Goal: Information Seeking & Learning: Learn about a topic

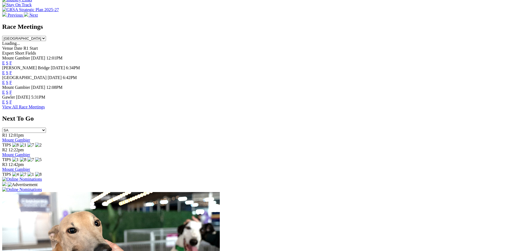
scroll to position [190, 0]
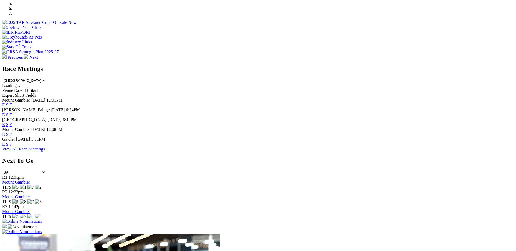
click at [12, 142] on link "F" at bounding box center [11, 144] width 2 height 5
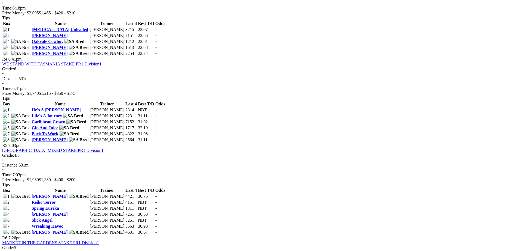
scroll to position [571, 0]
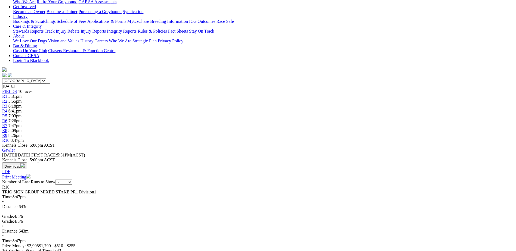
scroll to position [109, 0]
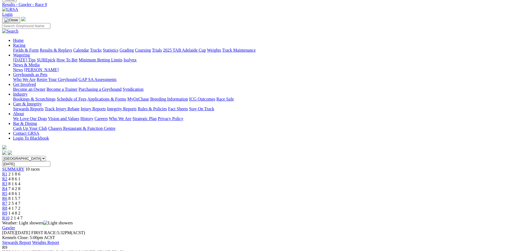
scroll to position [54, 0]
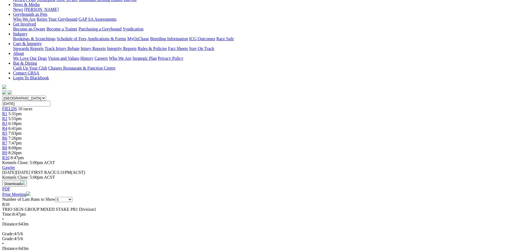
scroll to position [109, 0]
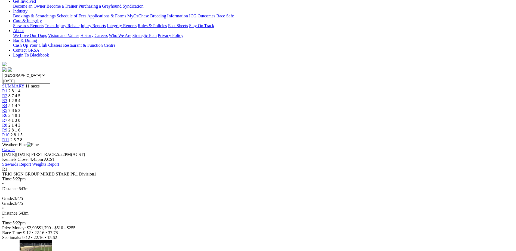
scroll to position [109, 0]
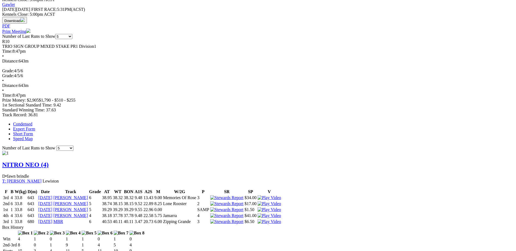
scroll to position [272, 0]
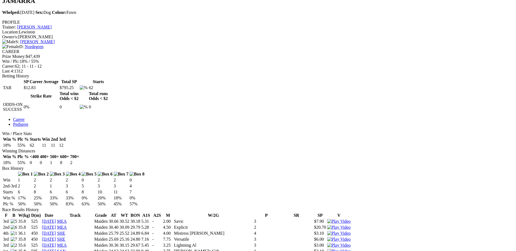
scroll to position [27, 0]
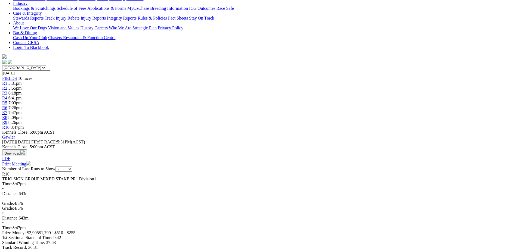
scroll to position [190, 0]
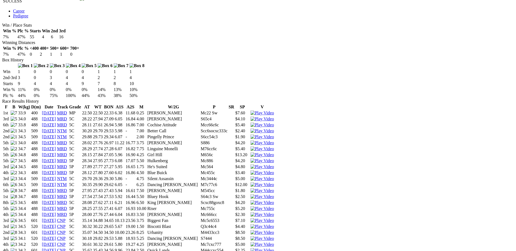
scroll to position [299, 0]
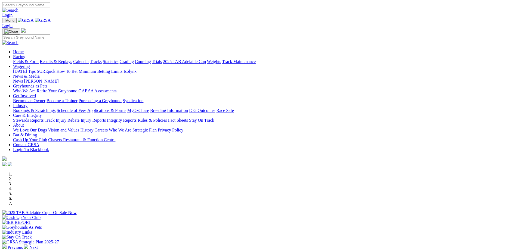
scroll to position [163, 0]
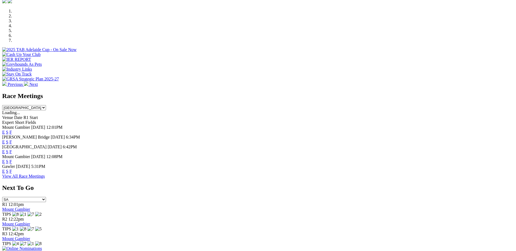
click at [12, 169] on link "F" at bounding box center [11, 171] width 2 height 5
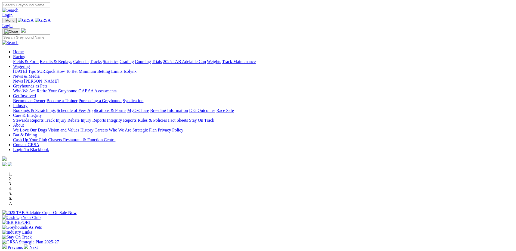
scroll to position [163, 0]
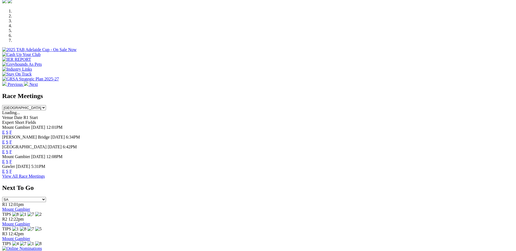
click at [12, 140] on link "F" at bounding box center [11, 142] width 2 height 5
